Goal: Task Accomplishment & Management: Manage account settings

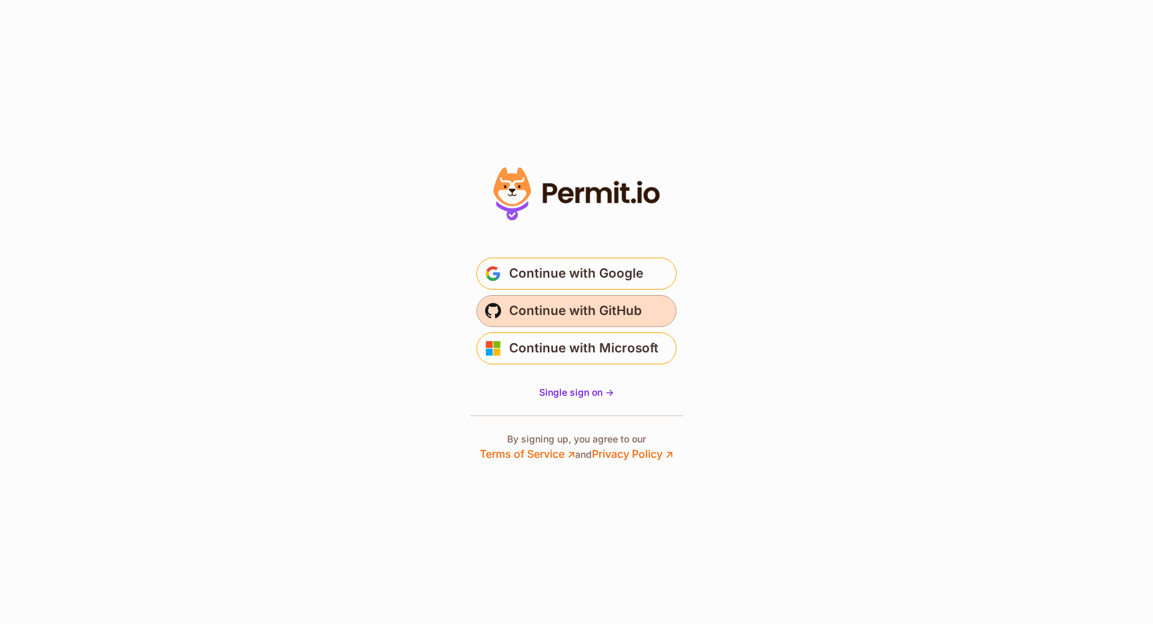
click at [585, 318] on span "Continue with GitHub" at bounding box center [575, 310] width 133 height 21
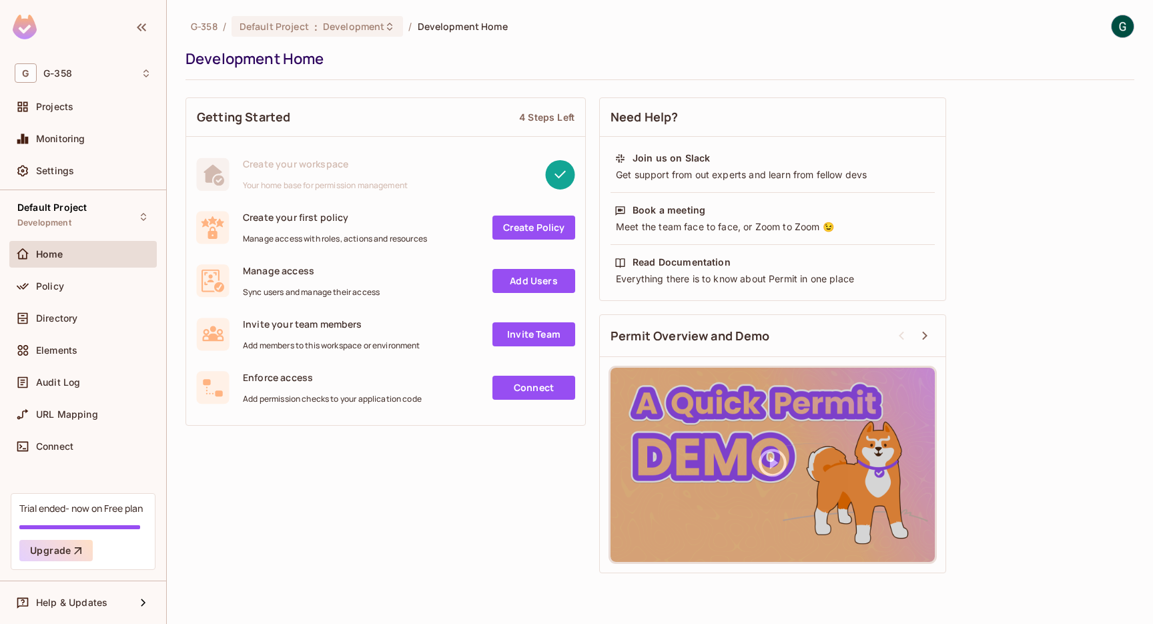
click at [55, 190] on div "Default Project Development Home Policy Directory Elements Audit Log URL Mappin…" at bounding box center [83, 341] width 166 height 303
click at [53, 183] on div "Settings" at bounding box center [82, 170] width 147 height 27
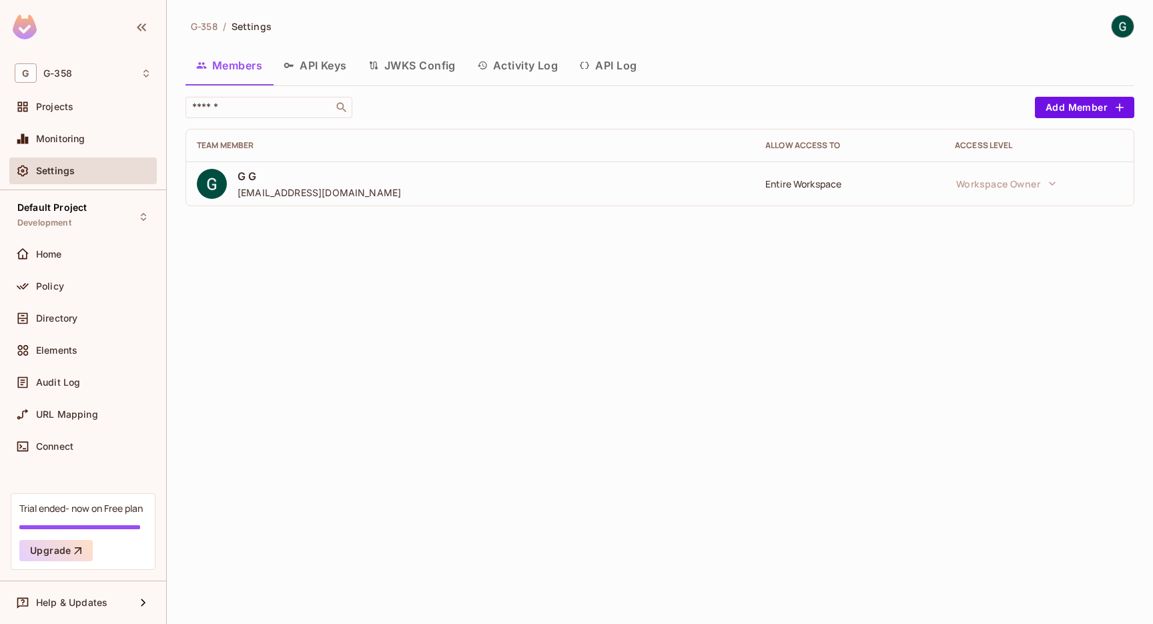
click at [304, 81] on button "API Keys" at bounding box center [315, 65] width 85 height 33
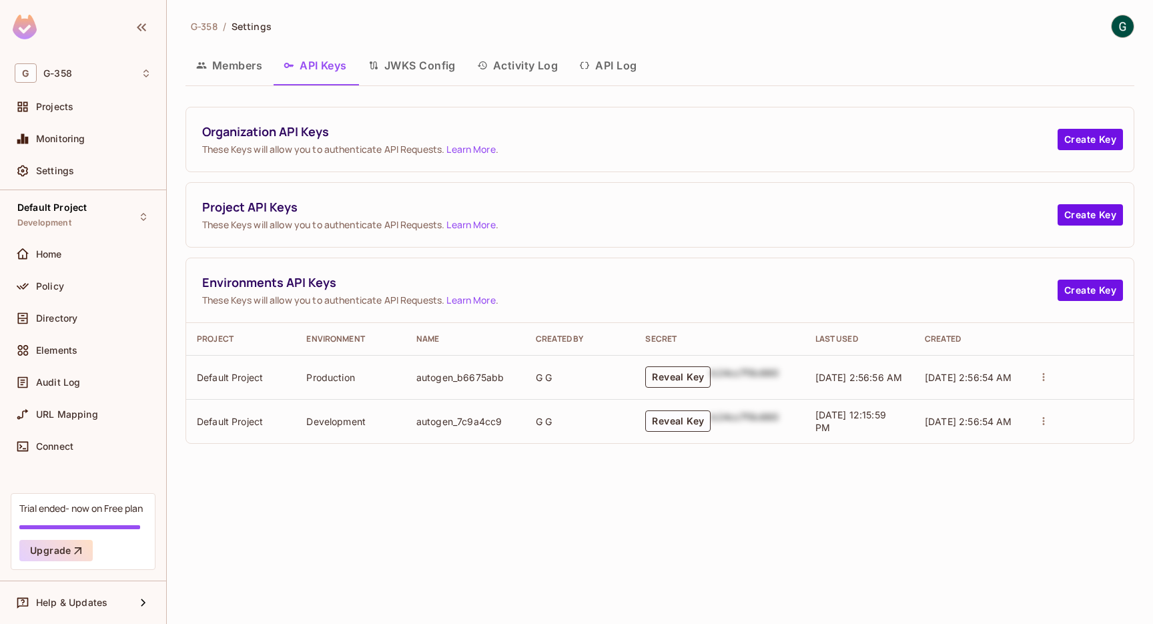
click at [676, 380] on button "Reveal Key" at bounding box center [677, 376] width 65 height 21
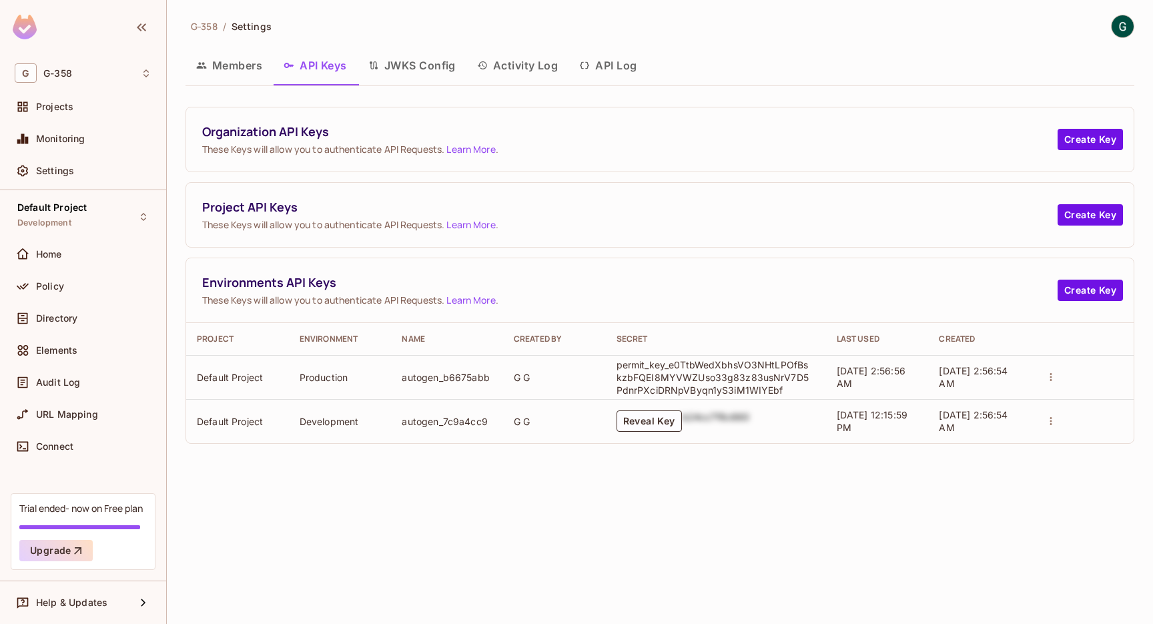
click at [686, 412] on div "b24cc7f8c660" at bounding box center [716, 420] width 68 height 21
click at [683, 417] on div "b24cc7f8c660" at bounding box center [716, 420] width 68 height 21
click at [674, 417] on button "Reveal Key" at bounding box center [648, 420] width 65 height 21
click at [1087, 136] on button "Create Key" at bounding box center [1089, 139] width 65 height 21
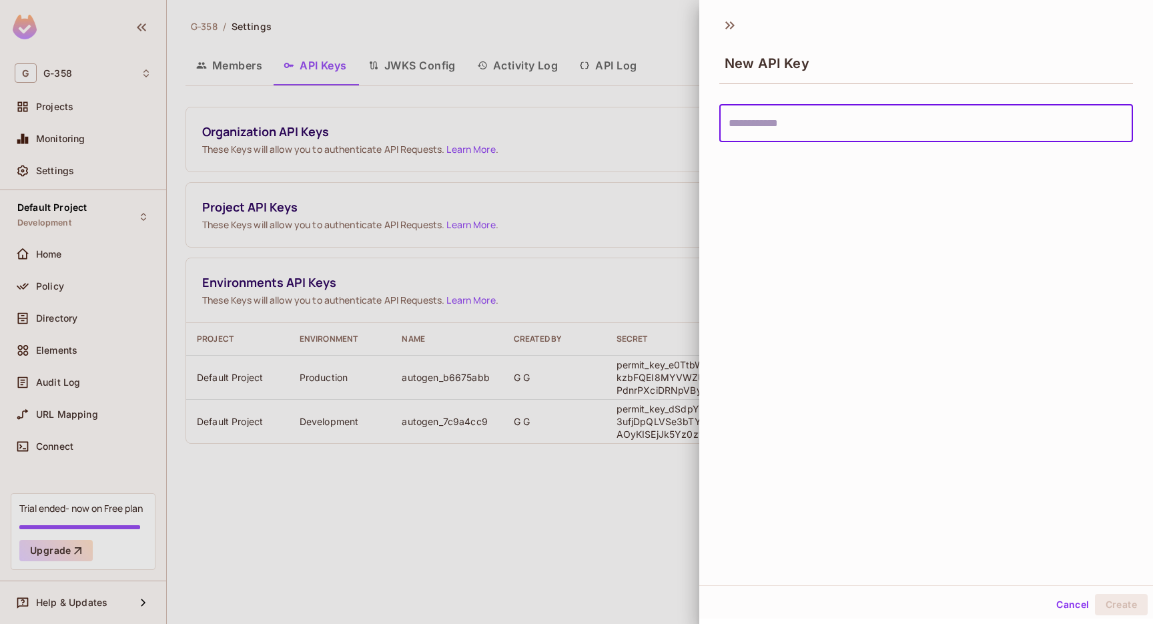
type input "*"
type input "*****"
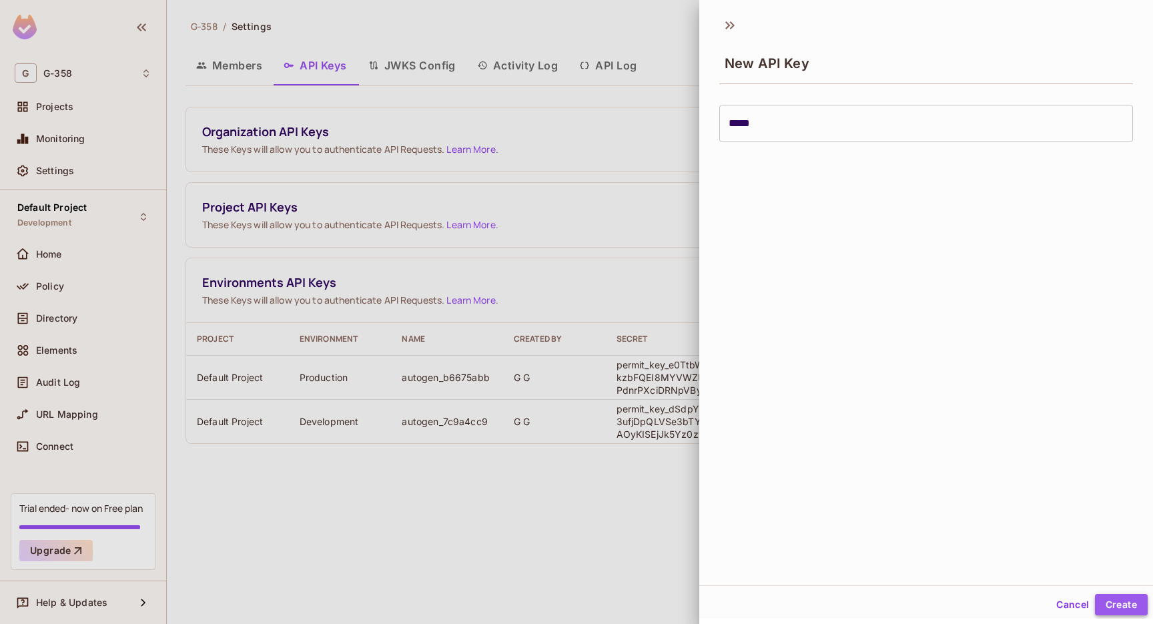
click at [1112, 602] on button "Create" at bounding box center [1121, 604] width 53 height 21
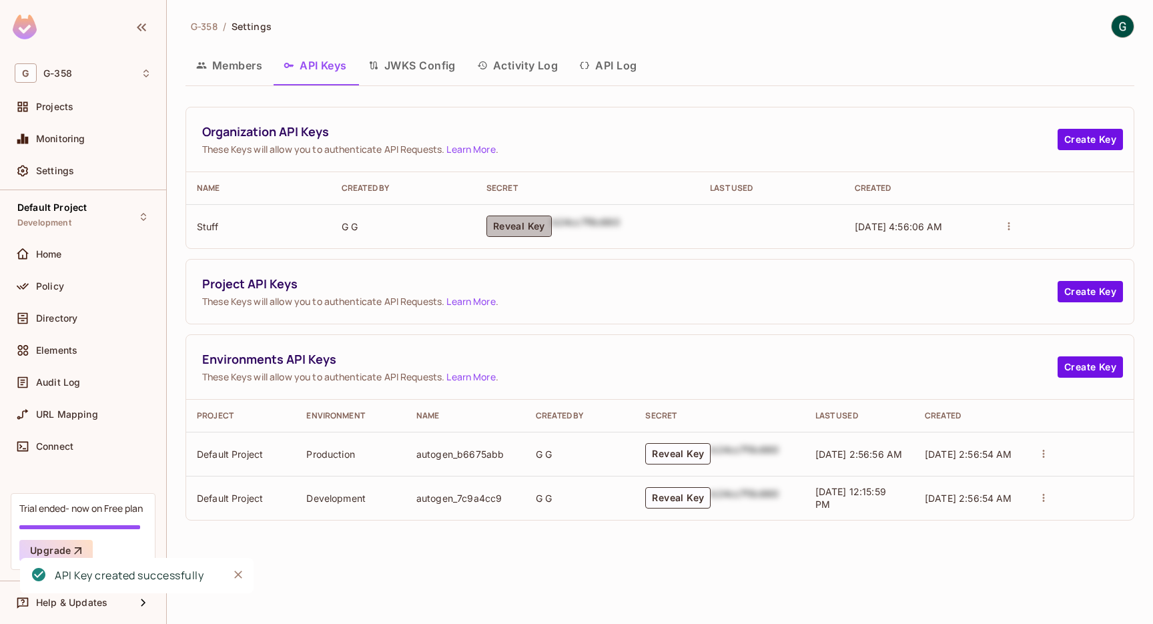
click at [540, 220] on button "Reveal Key" at bounding box center [518, 225] width 65 height 21
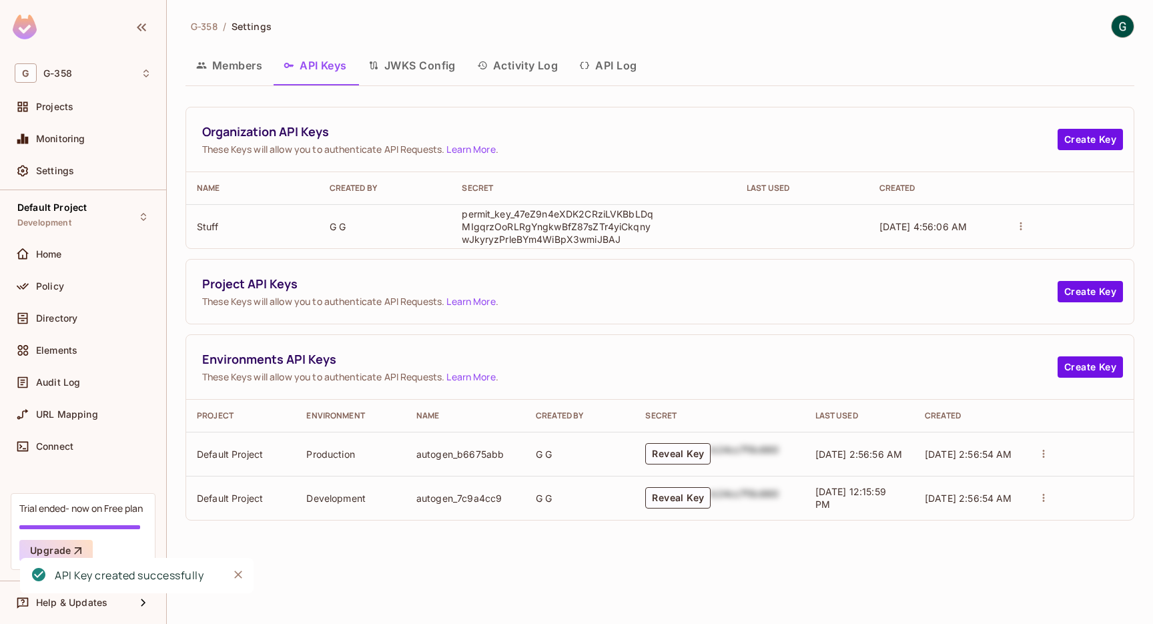
click at [542, 222] on p "permit_key_47eZ9n4eXDK2CRziLVKBbLDqMIgqrzOoRLRgYngkwBfZ87sZTr4yiCkqnywJkyryzPrl…" at bounding box center [558, 226] width 193 height 38
click at [1017, 223] on icon "actions" at bounding box center [1021, 226] width 12 height 12
click at [993, 217] on div at bounding box center [576, 312] width 1153 height 624
click at [1053, 447] on div at bounding box center [1078, 453] width 89 height 19
click at [1043, 448] on icon "actions" at bounding box center [1043, 454] width 12 height 12
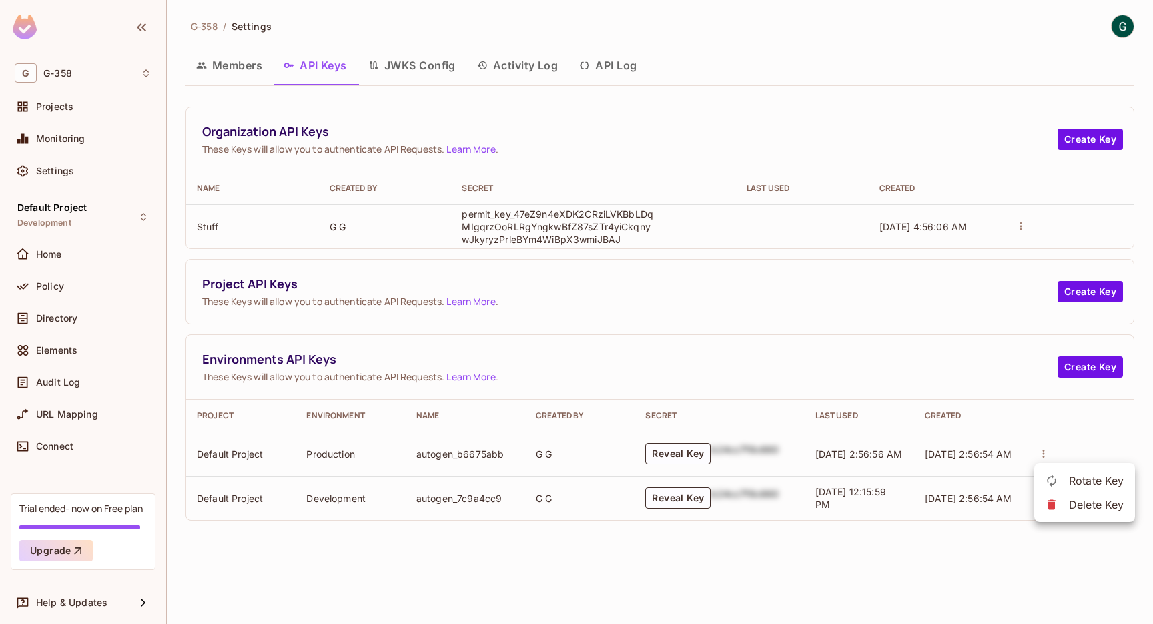
click at [1017, 417] on div at bounding box center [576, 312] width 1153 height 624
click at [1091, 378] on div "Environments API Keys These Keys will allow you to authenticate API Requests. L…" at bounding box center [659, 367] width 947 height 65
click at [1099, 367] on button "Create Key" at bounding box center [1089, 366] width 65 height 21
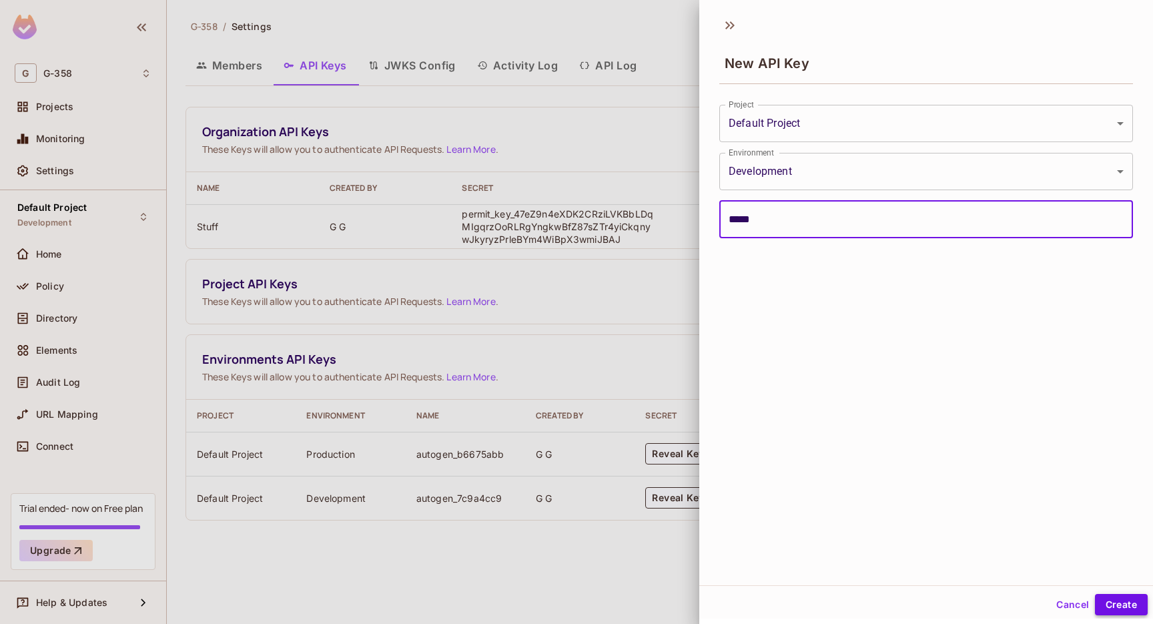
type input "*****"
click at [1100, 604] on button "Create" at bounding box center [1121, 604] width 53 height 21
